Goal: Communication & Community: Connect with others

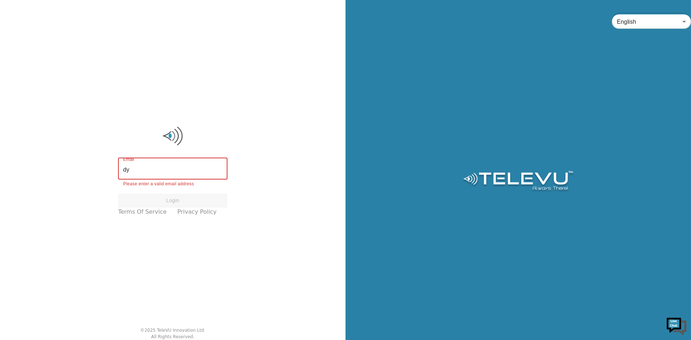
type input "d"
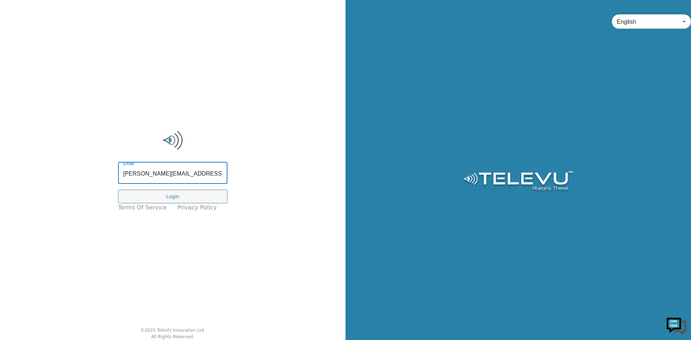
type input "sherice.dyson@tbh.net"
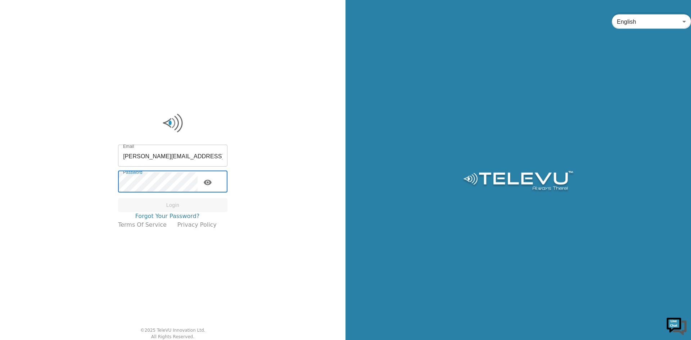
click at [162, 217] on link "Forgot your password?" at bounding box center [167, 216] width 64 height 9
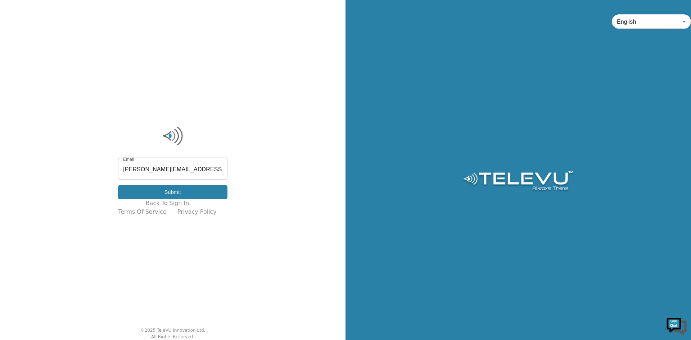
click at [168, 192] on button "Submit" at bounding box center [172, 192] width 109 height 14
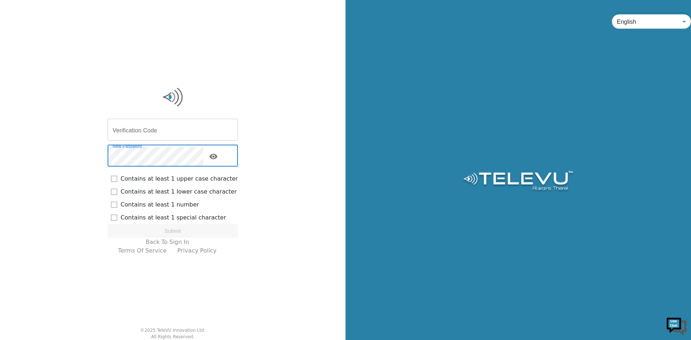
checkbox input "true"
checkbox input "false"
checkbox input "true"
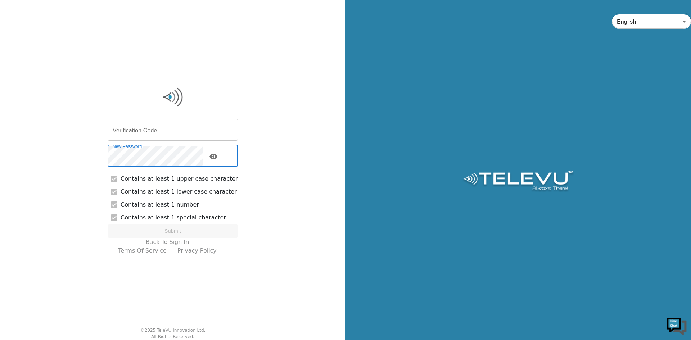
checkbox input "false"
checkbox input "true"
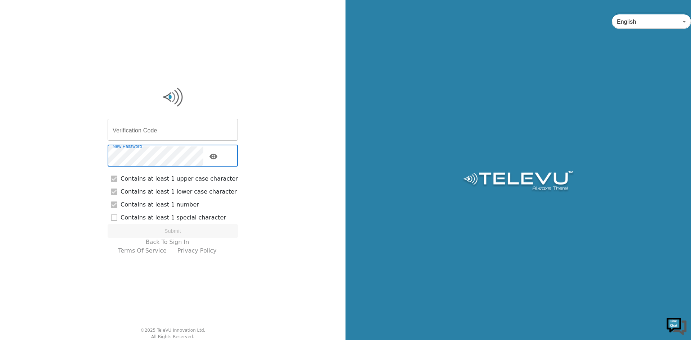
checkbox input "false"
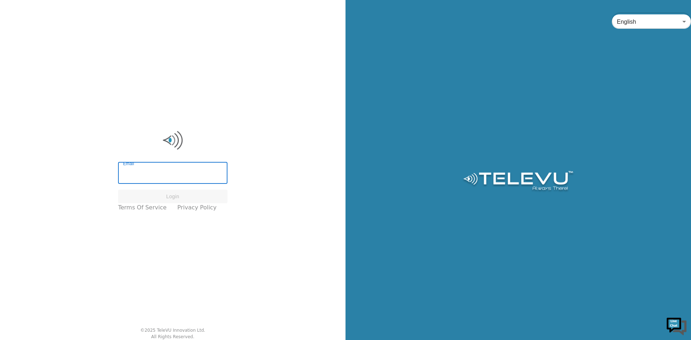
click at [203, 176] on input "Email" at bounding box center [172, 174] width 109 height 20
type input "sherice.dyson@tbh.net"
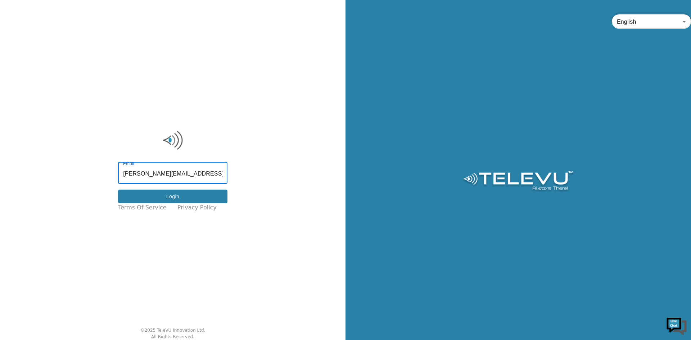
click at [181, 196] on button "Login" at bounding box center [172, 197] width 109 height 14
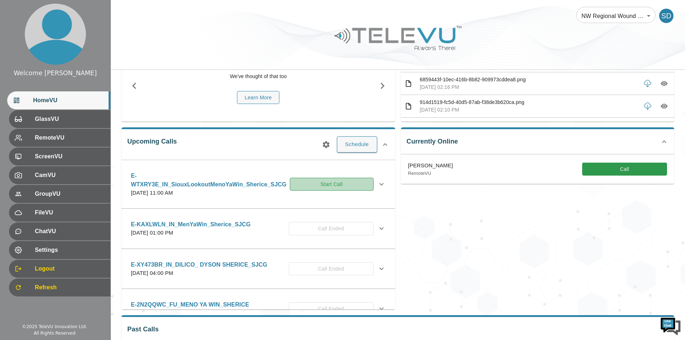
click at [325, 187] on button "Start Call" at bounding box center [332, 184] width 84 height 13
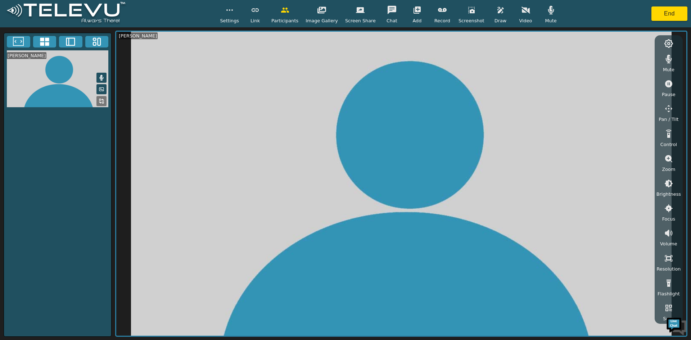
click at [521, 10] on icon "button" at bounding box center [525, 10] width 9 height 7
click at [521, 9] on icon "button" at bounding box center [525, 10] width 9 height 6
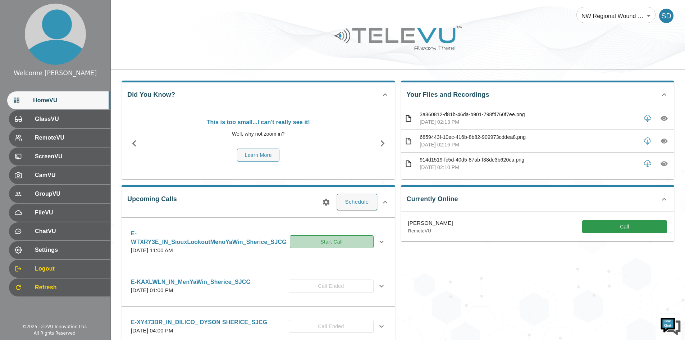
click at [318, 242] on button "Start Call" at bounding box center [332, 241] width 84 height 13
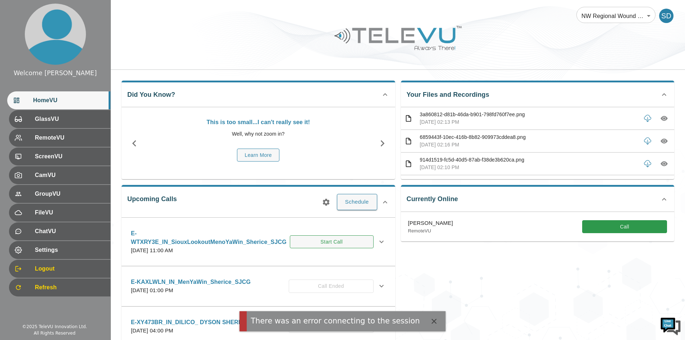
click at [332, 242] on button "Start Call" at bounding box center [332, 241] width 84 height 13
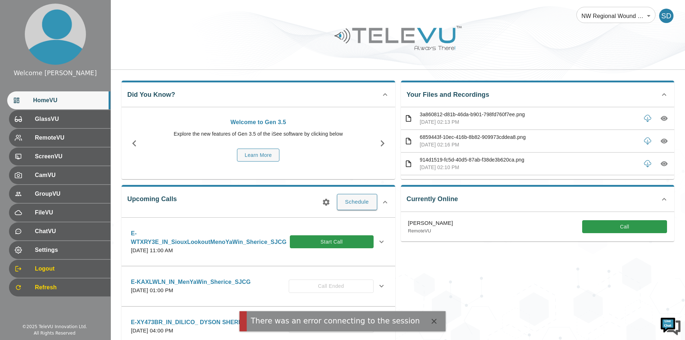
click at [332, 242] on button "Start Call" at bounding box center [332, 241] width 84 height 13
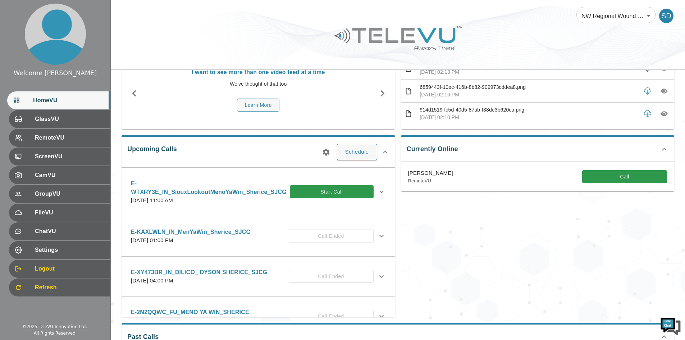
scroll to position [52, 0]
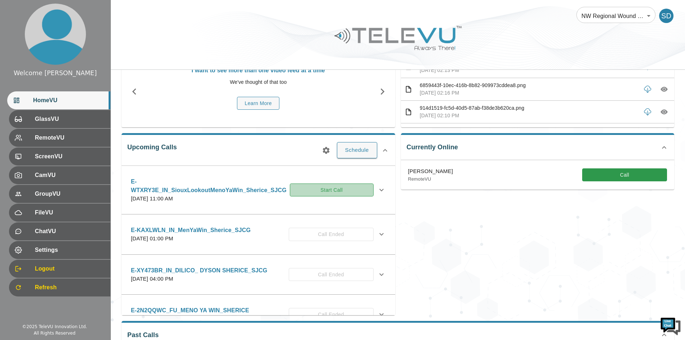
click at [331, 187] on button "Start Call" at bounding box center [332, 189] width 84 height 13
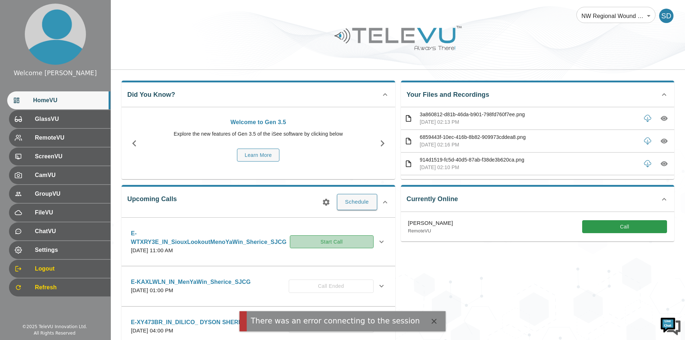
click at [338, 241] on button "Start Call" at bounding box center [332, 241] width 84 height 13
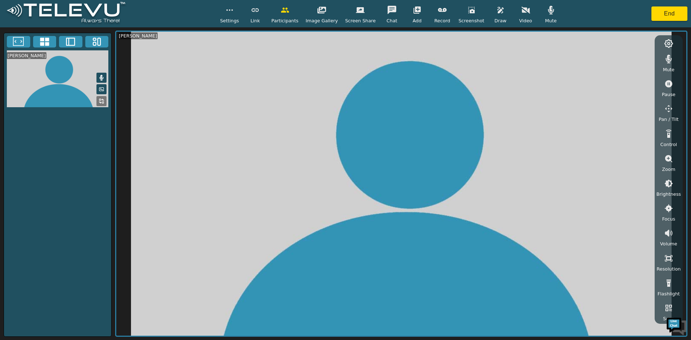
click at [521, 10] on icon "button" at bounding box center [525, 10] width 9 height 7
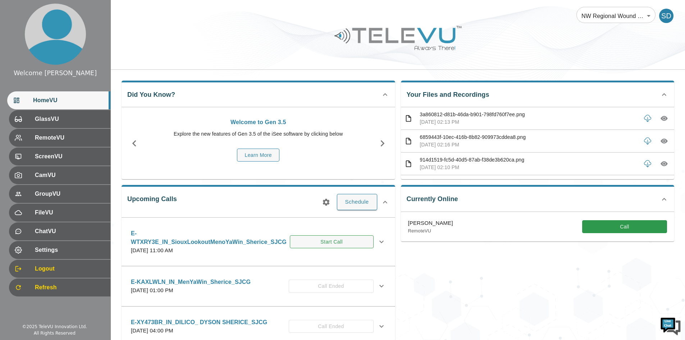
click at [356, 241] on button "Start Call" at bounding box center [332, 241] width 84 height 13
